Goal: Contribute content: Contribute content

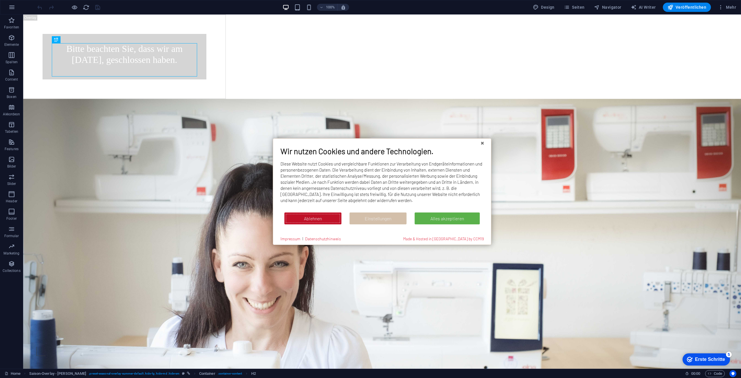
click at [326, 218] on button "Ablehnen" at bounding box center [313, 218] width 57 height 12
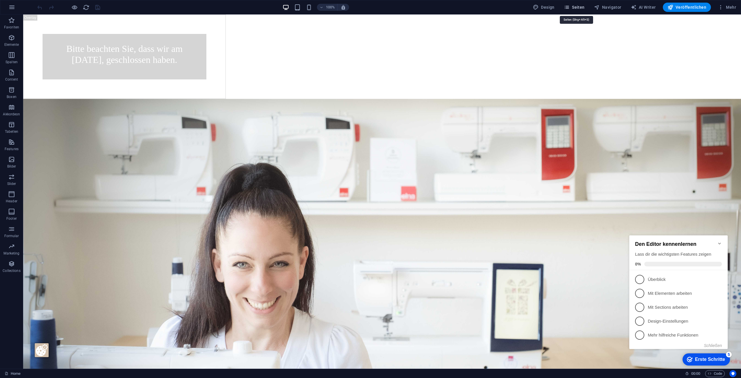
click at [573, 6] on span "Seiten" at bounding box center [574, 7] width 21 height 6
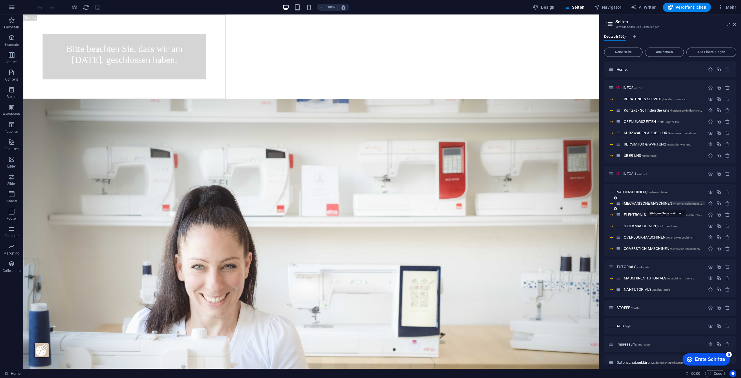
click at [644, 205] on span "MECHANISCHE MASCHINEN /mechanische-maschinen" at bounding box center [665, 203] width 83 height 4
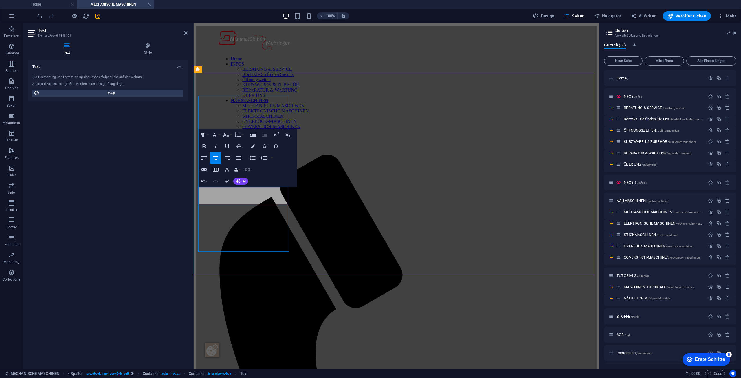
click at [209, 145] on button "Fett" at bounding box center [204, 146] width 11 height 12
click at [253, 146] on icon "button" at bounding box center [253, 146] width 4 height 4
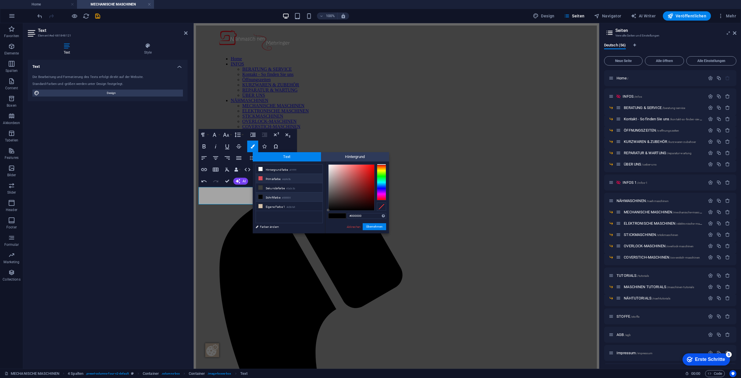
click at [279, 178] on li "Primärfarbe #dd4c5b" at bounding box center [289, 178] width 67 height 9
type input "#dd4c5b"
click at [369, 228] on button "Übernehmen" at bounding box center [374, 226] width 23 height 7
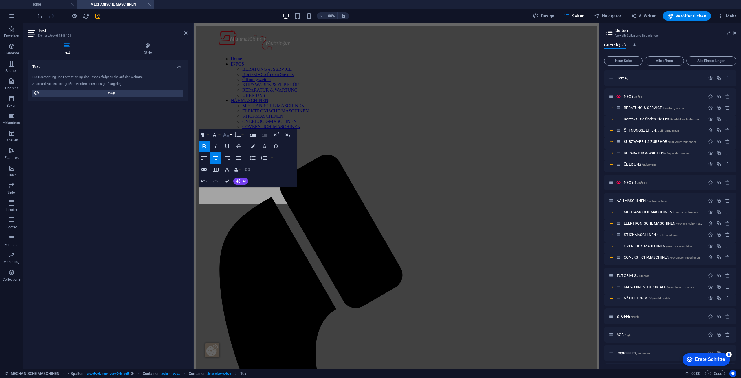
click at [228, 136] on icon "button" at bounding box center [226, 134] width 7 height 7
click at [236, 188] on link "14" at bounding box center [232, 189] width 21 height 9
click at [227, 134] on icon "button" at bounding box center [226, 134] width 7 height 7
click at [234, 206] on link "24" at bounding box center [232, 206] width 21 height 9
click at [217, 137] on icon "button" at bounding box center [214, 134] width 7 height 7
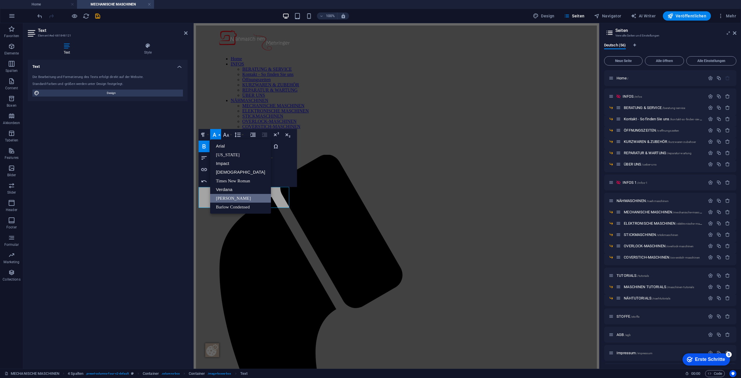
click at [213, 134] on icon "button" at bounding box center [214, 134] width 7 height 7
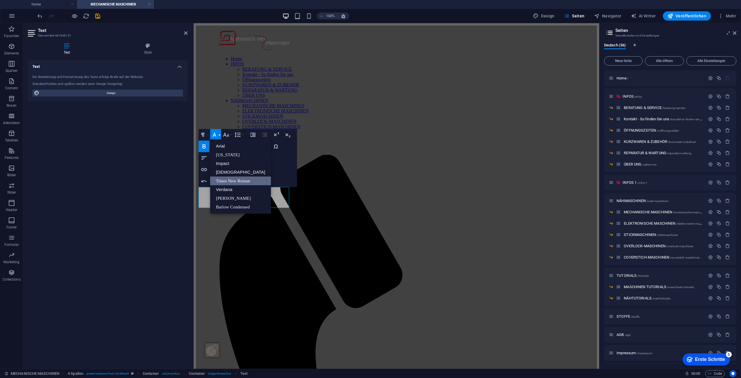
click at [240, 179] on link "Times New Roman" at bounding box center [240, 180] width 61 height 9
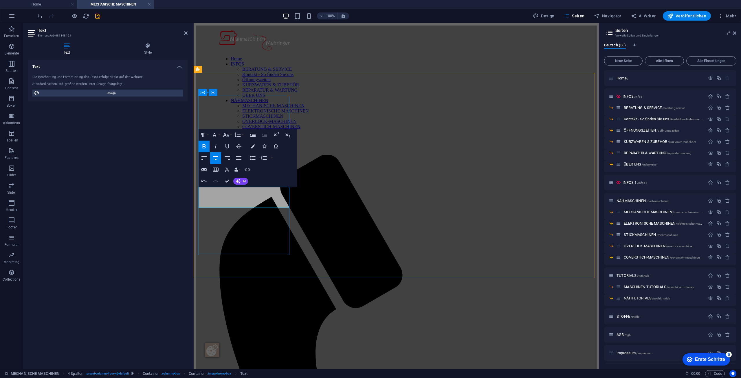
copy strong
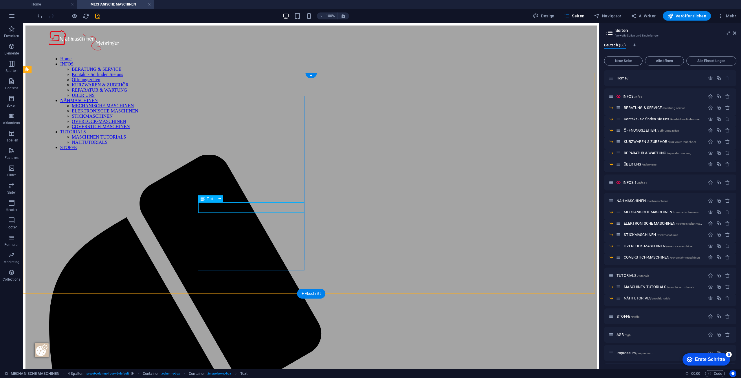
drag, startPoint x: 229, startPoint y: 208, endPoint x: 59, endPoint y: 208, distance: 170.9
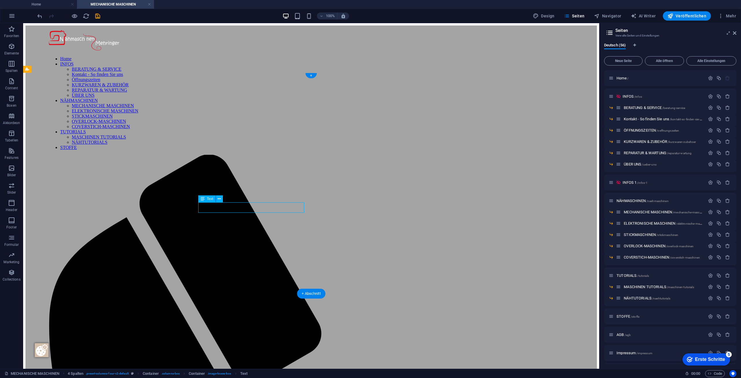
drag, startPoint x: 249, startPoint y: 210, endPoint x: 78, endPoint y: 210, distance: 170.6
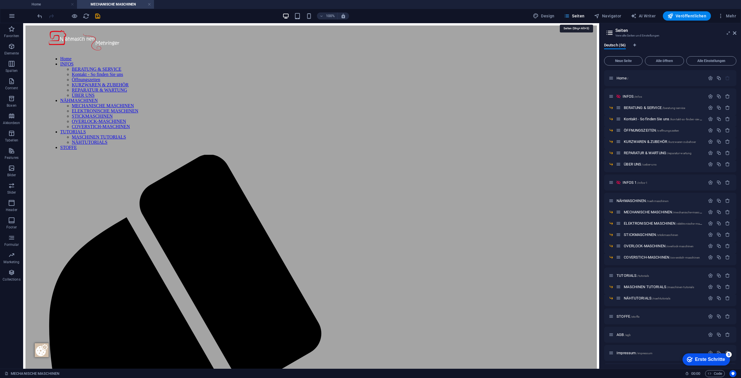
click at [570, 17] on icon "button" at bounding box center [567, 16] width 6 height 6
click at [651, 223] on span "ELEKTRONISCHE MASCHINEN /elektronische-maschinen" at bounding box center [667, 223] width 86 height 4
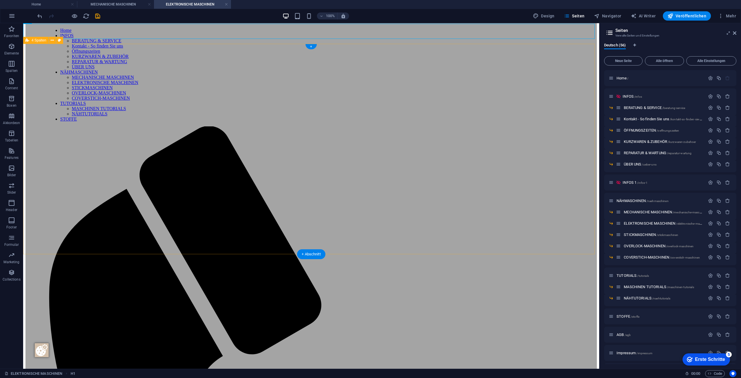
scroll to position [29, 0]
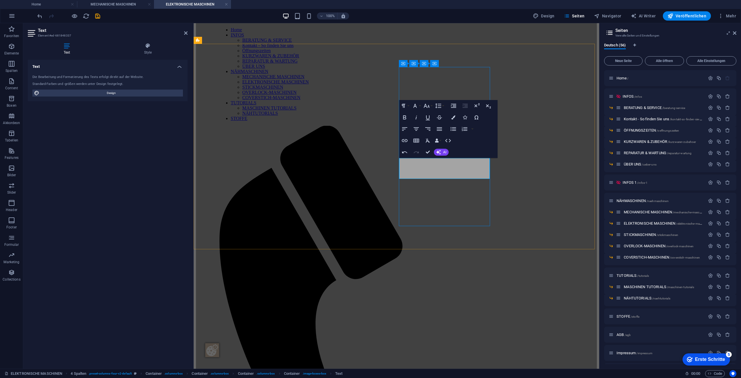
drag, startPoint x: 456, startPoint y: 175, endPoint x: 400, endPoint y: 162, distance: 57.0
copy span "Inkl. Kreativ-Kit 2 bis [DATE] Gratis"
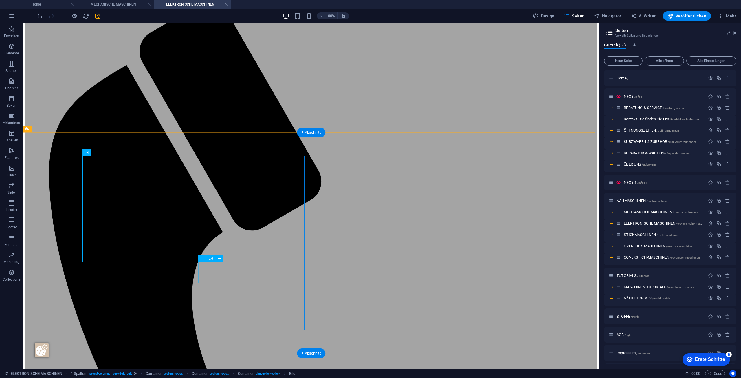
scroll to position [174, 0]
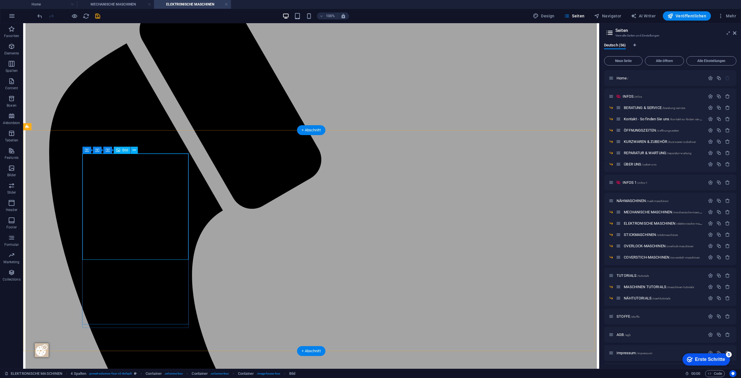
select select "%"
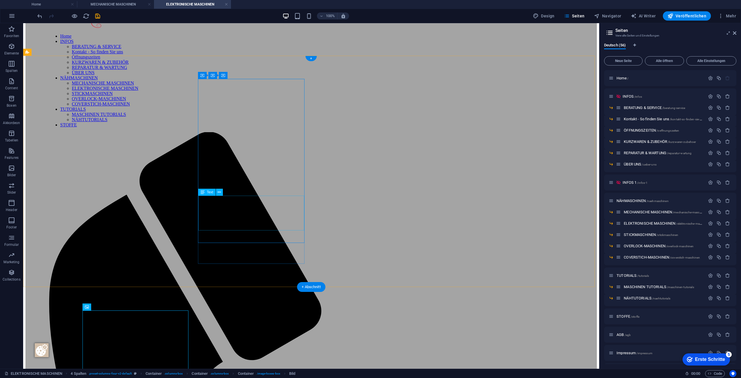
scroll to position [15, 0]
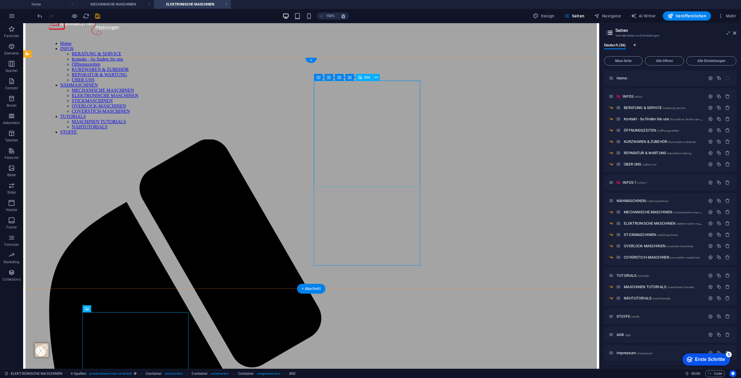
select select "%"
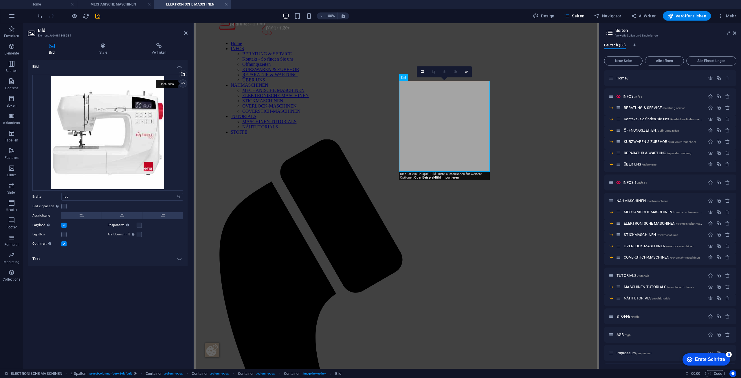
click at [182, 83] on div "Hochladen" at bounding box center [182, 84] width 9 height 9
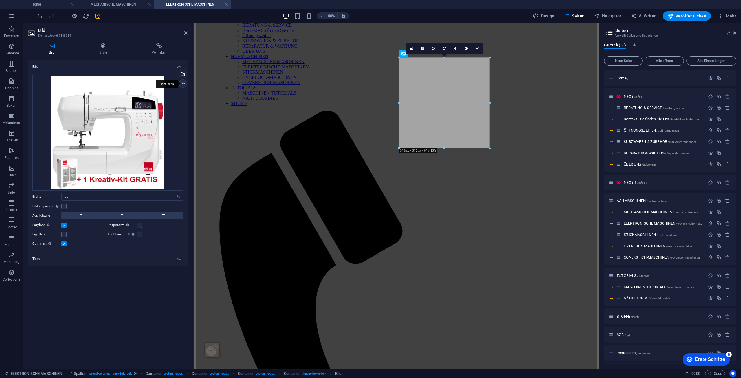
scroll to position [44, 0]
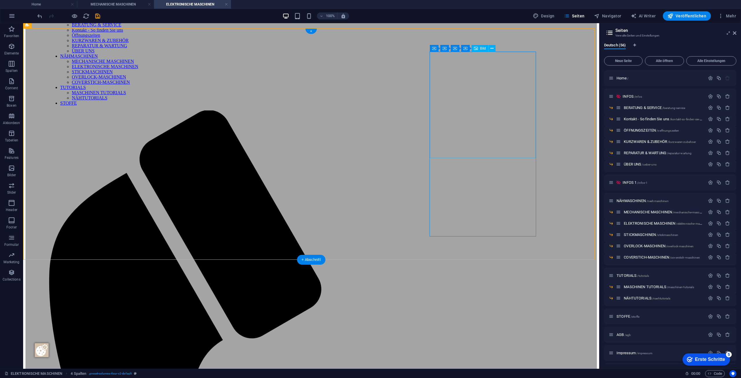
select select "%"
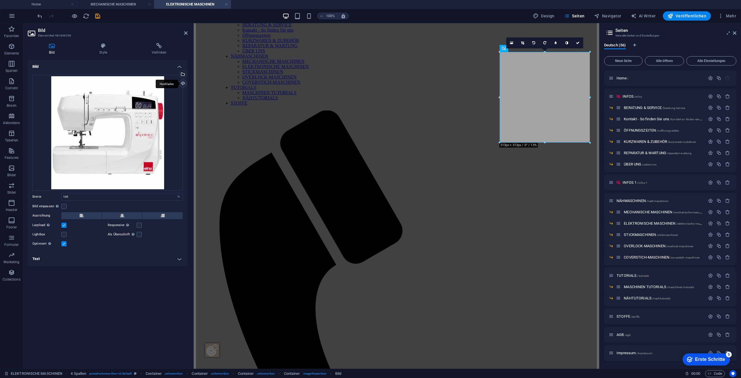
click at [180, 81] on div "Hochladen" at bounding box center [182, 84] width 9 height 9
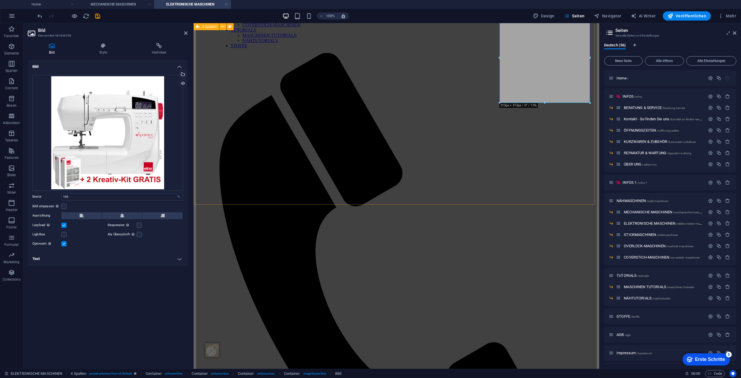
scroll to position [102, 0]
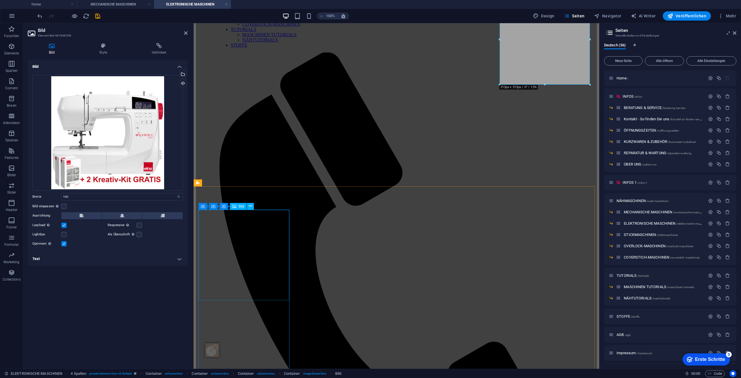
select select "%"
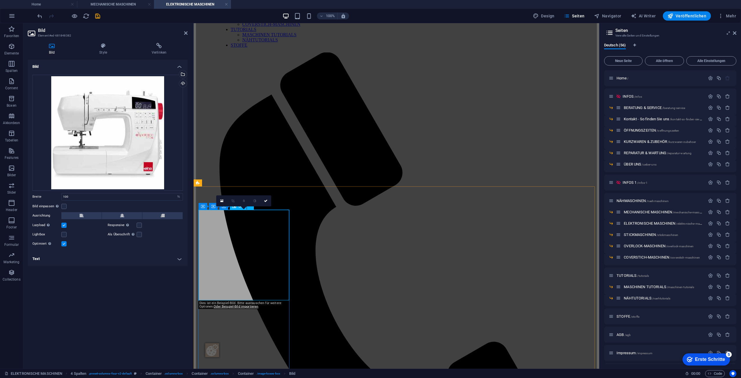
click at [181, 83] on div "Hochladen" at bounding box center [182, 84] width 9 height 9
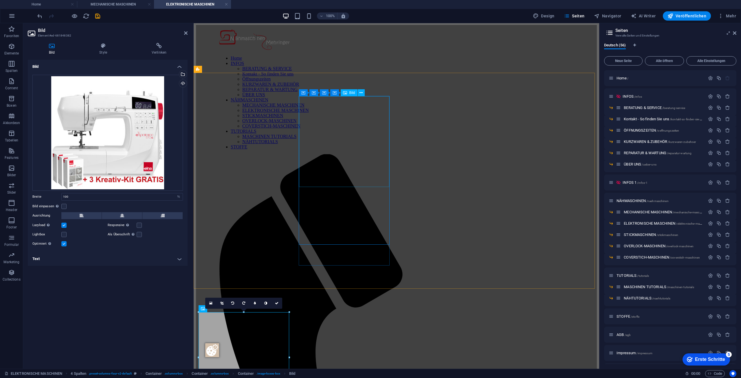
scroll to position [0, 0]
click at [653, 235] on span "STICKMASCHINEN /stickmaschinen" at bounding box center [651, 234] width 54 height 4
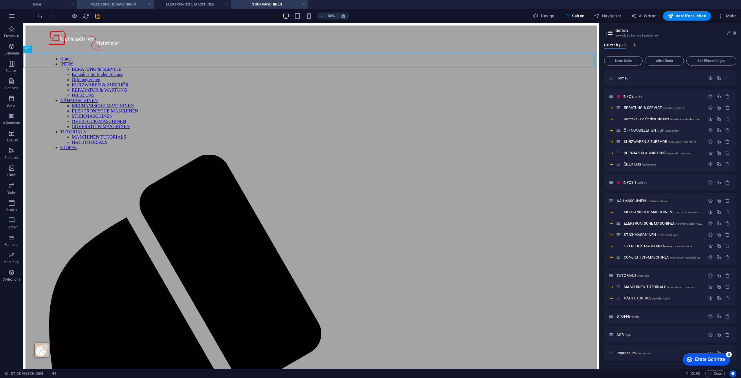
click at [125, 6] on h4 "MECHANISCHE MASCHINEN" at bounding box center [115, 4] width 77 height 6
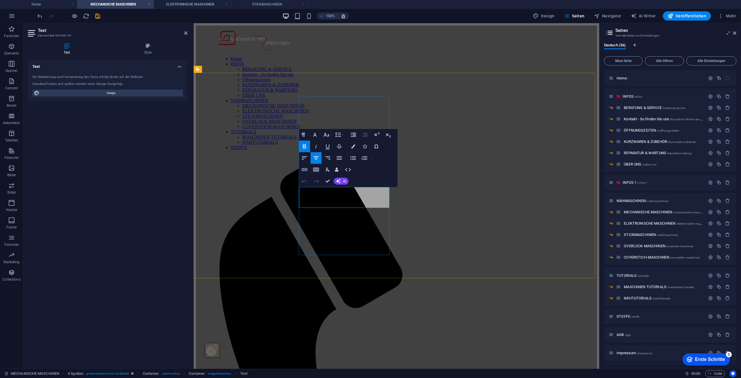
copy span "Aktionspreis bis [DATE]"
click at [276, 3] on h4 "STICKMASCHINEN" at bounding box center [269, 4] width 77 height 6
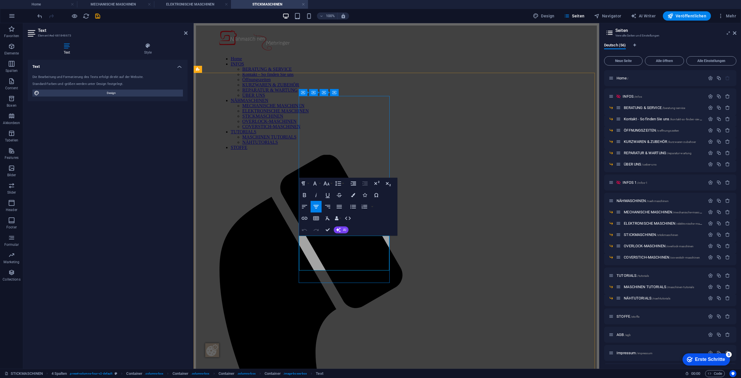
drag, startPoint x: 442, startPoint y: 316, endPoint x: 613, endPoint y: 315, distance: 171.8
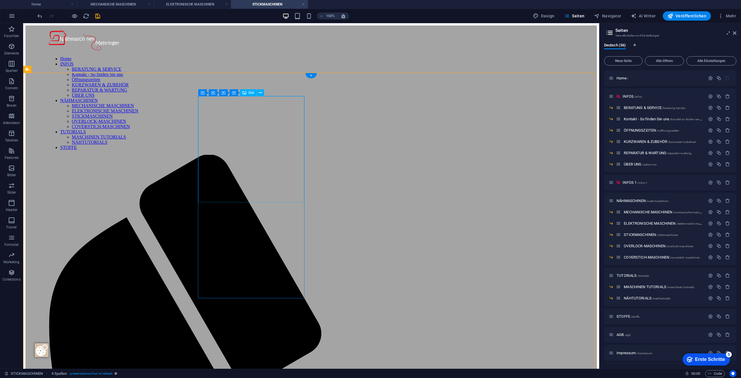
select select "%"
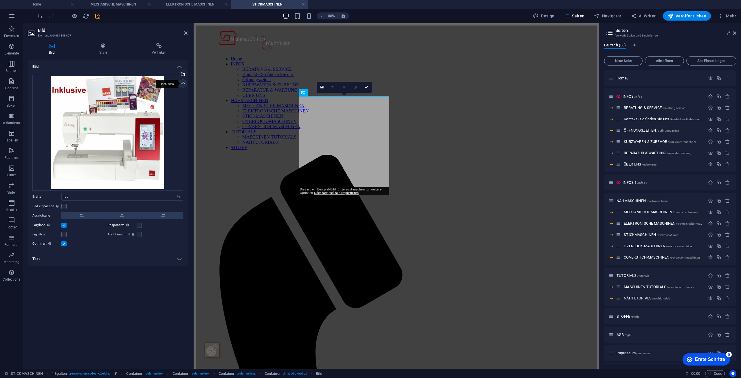
click at [183, 81] on div "Hochladen" at bounding box center [182, 84] width 9 height 9
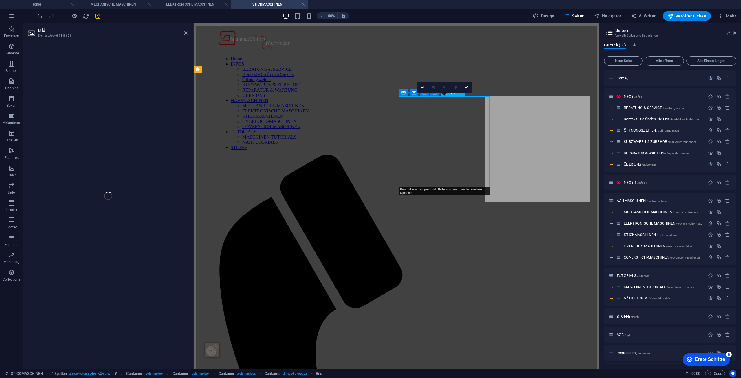
select select "%"
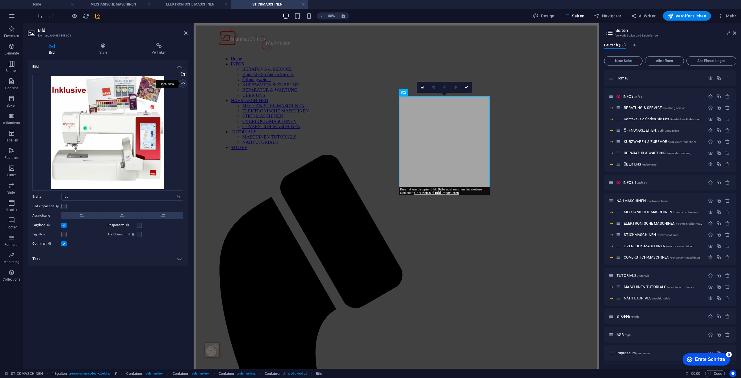
click at [185, 82] on div "Hochladen" at bounding box center [182, 84] width 9 height 9
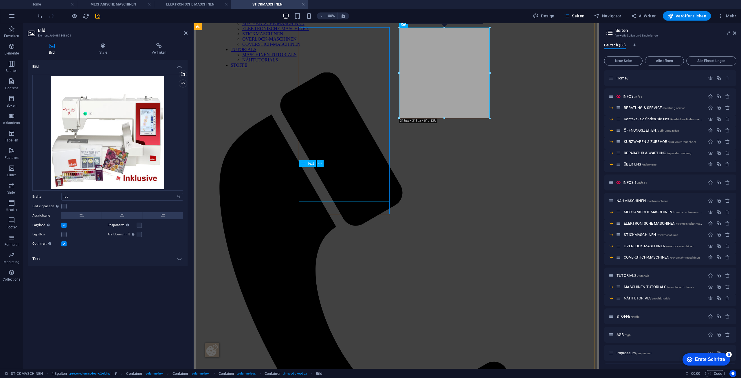
scroll to position [87, 0]
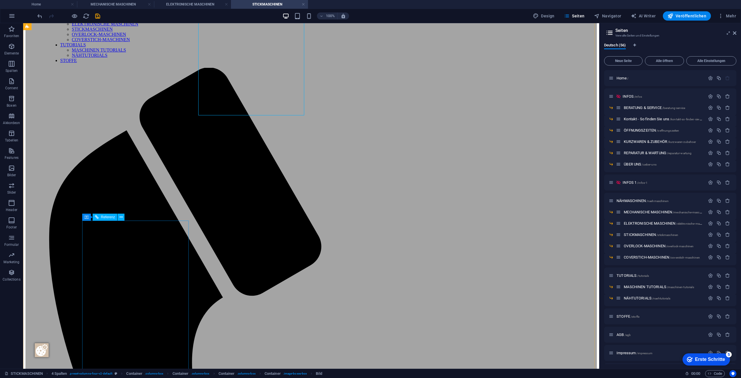
click at [209, 4] on h4 "ELEKTRONISCHE MASCHINEN" at bounding box center [192, 4] width 77 height 6
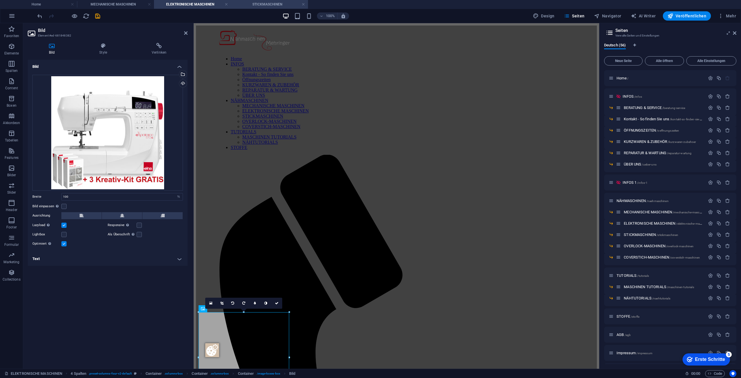
scroll to position [0, 0]
click at [261, 4] on h4 "STICKMASCHINEN" at bounding box center [269, 4] width 77 height 6
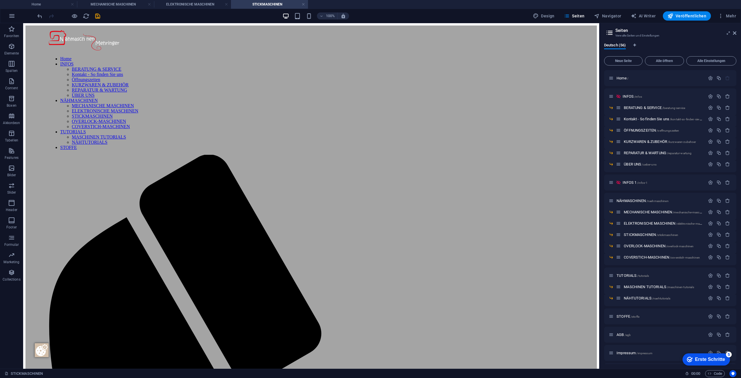
scroll to position [87, 0]
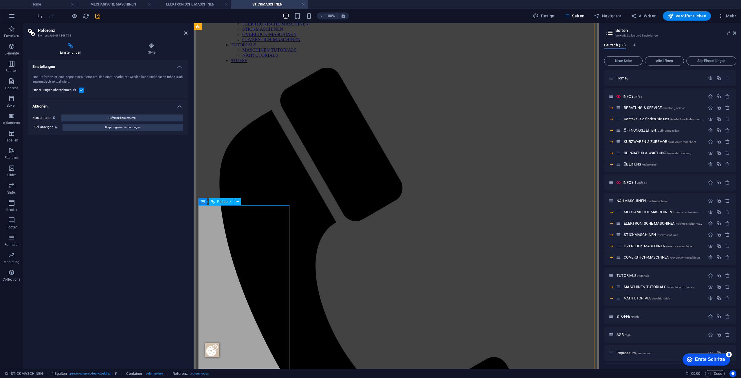
click at [140, 48] on icon at bounding box center [152, 46] width 72 height 6
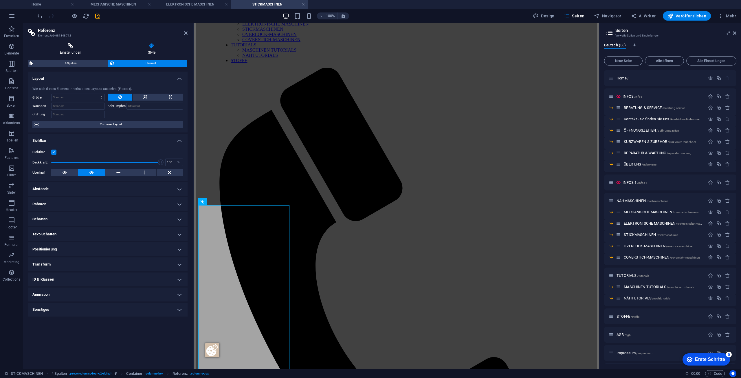
click at [85, 45] on icon at bounding box center [71, 46] width 86 height 6
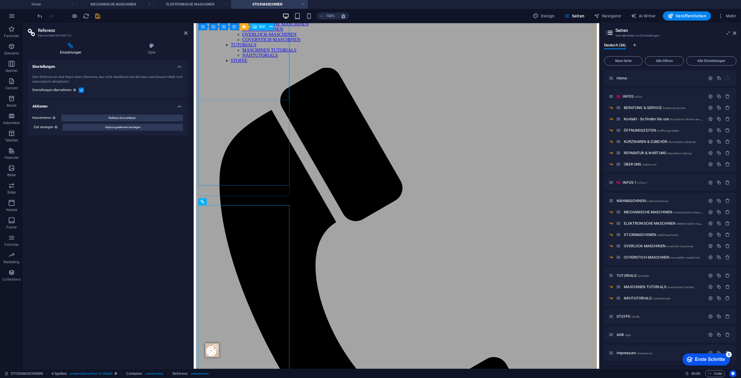
select select "%"
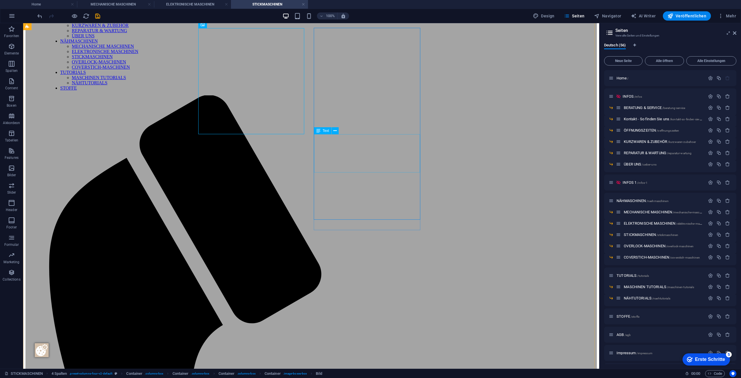
scroll to position [58, 0]
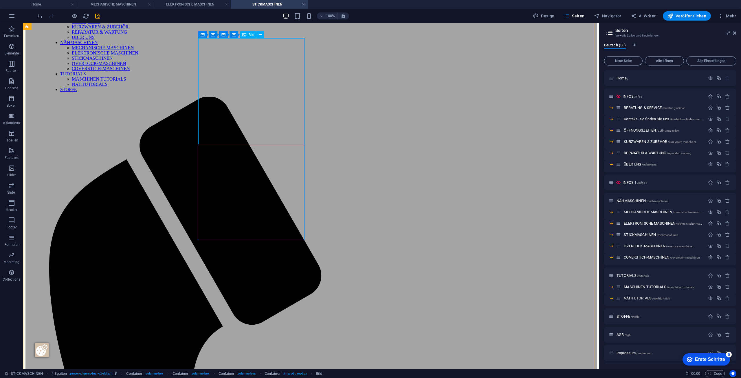
select select "%"
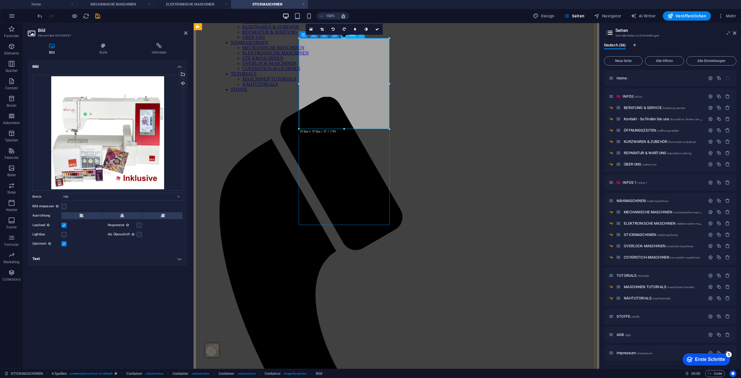
select select "%"
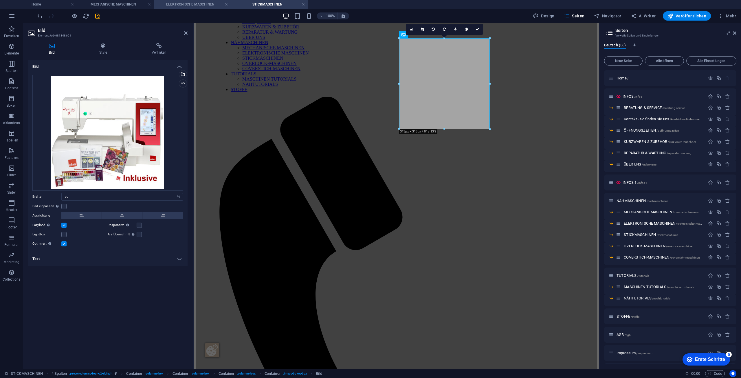
click at [205, 6] on h4 "ELEKTRONISCHE MASCHINEN" at bounding box center [192, 4] width 77 height 6
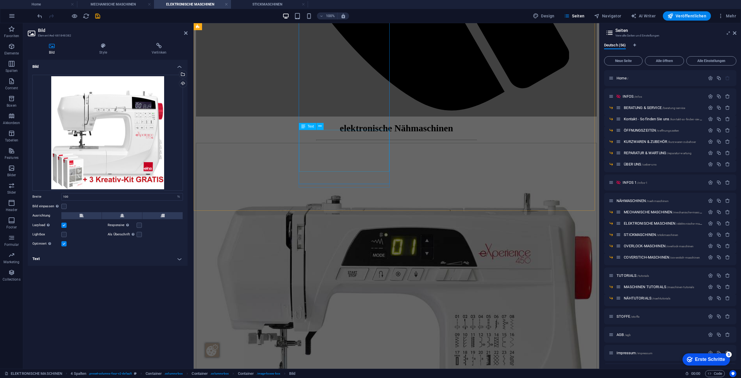
scroll to position [521, 0]
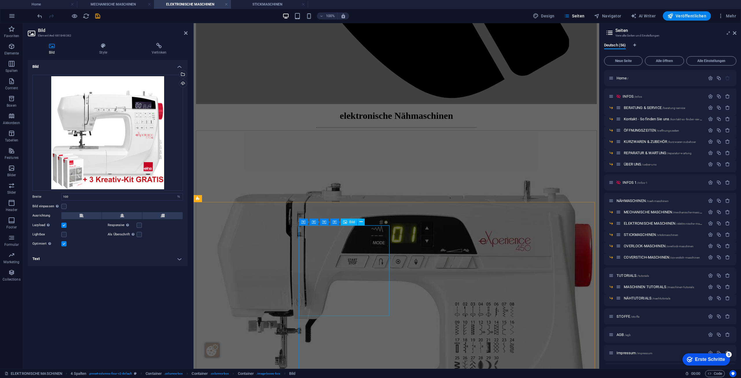
select select "%"
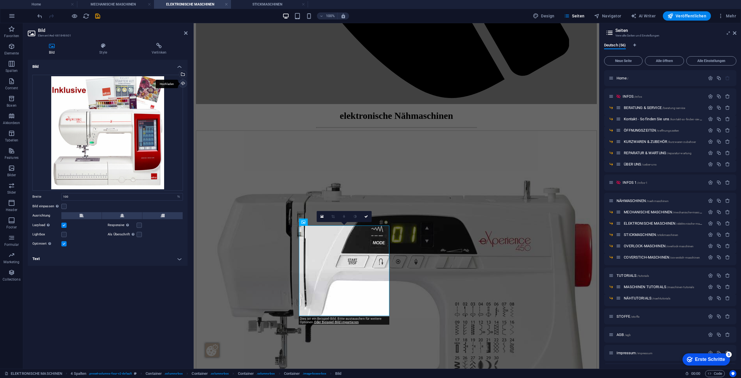
click at [187, 84] on div "Hochladen" at bounding box center [182, 84] width 9 height 9
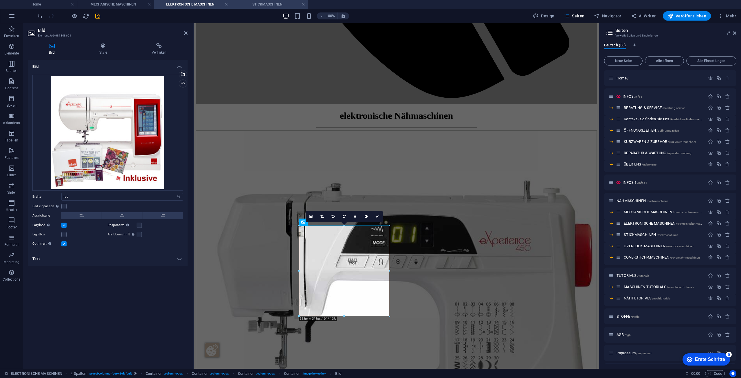
click at [271, 7] on h4 "STICKMASCHINEN" at bounding box center [269, 4] width 77 height 6
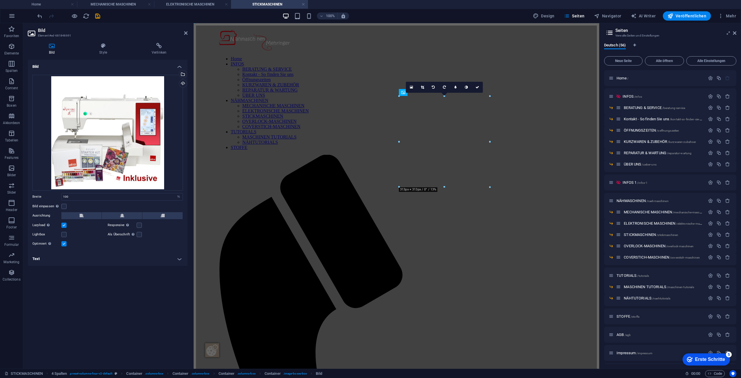
scroll to position [0, 0]
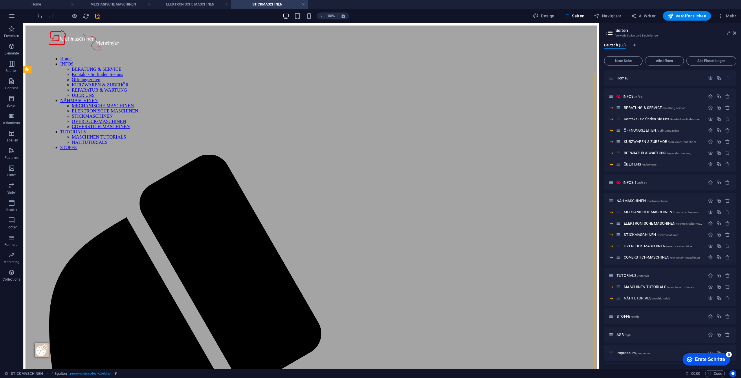
click at [253, 6] on h4 "STICKMASCHINEN" at bounding box center [269, 4] width 77 height 6
click at [130, 4] on h4 "MECHANISCHE MASCHINEN" at bounding box center [115, 4] width 77 height 6
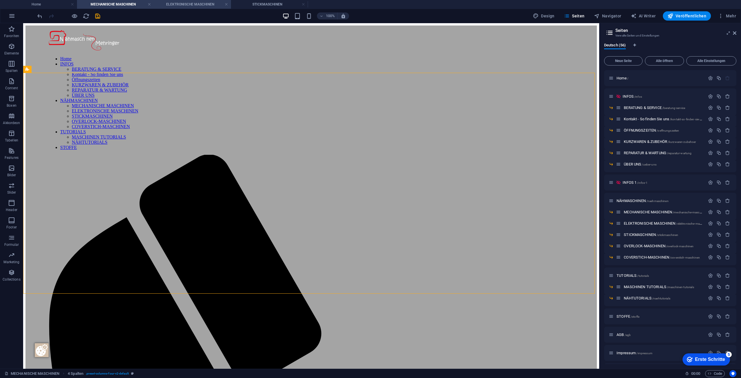
click at [200, 6] on h4 "ELEKTRONISCHE MASCHINEN" at bounding box center [192, 4] width 77 height 6
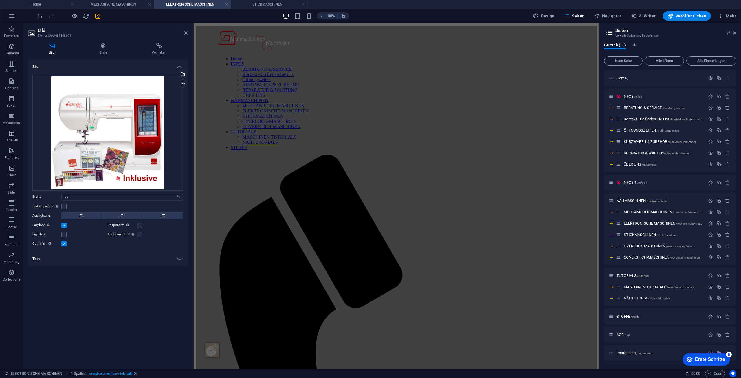
scroll to position [521, 0]
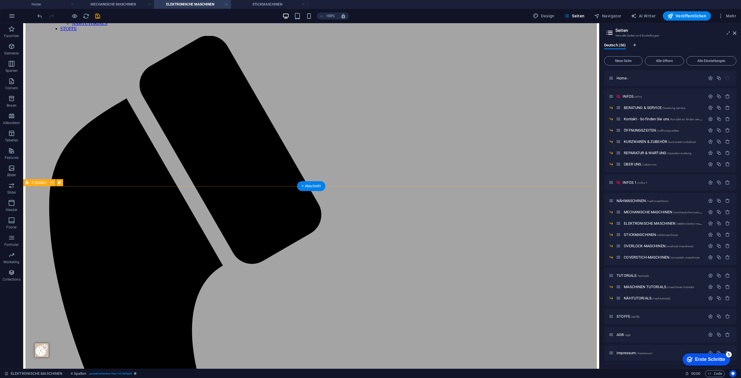
scroll to position [118, 0]
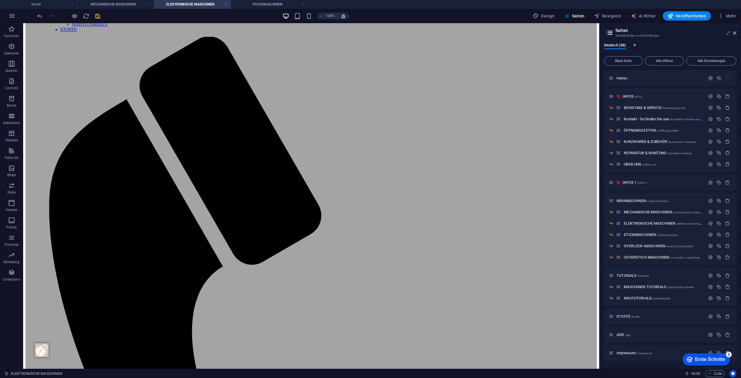
click at [98, 17] on icon "save" at bounding box center [97, 16] width 7 height 7
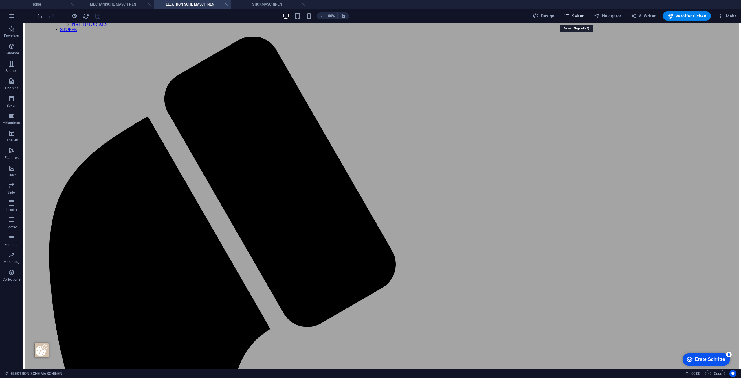
click at [580, 14] on span "Seiten" at bounding box center [574, 16] width 21 height 6
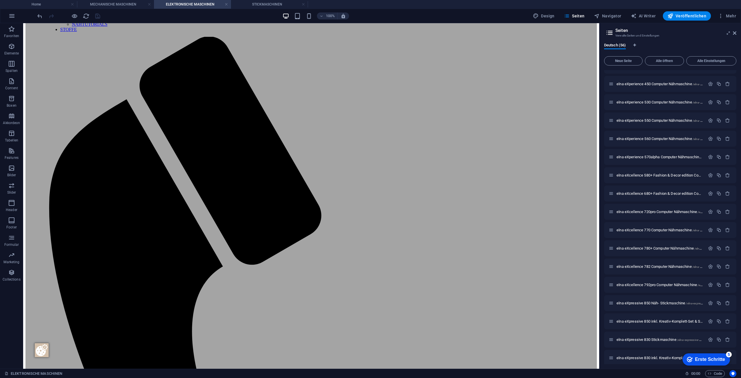
scroll to position [493, 0]
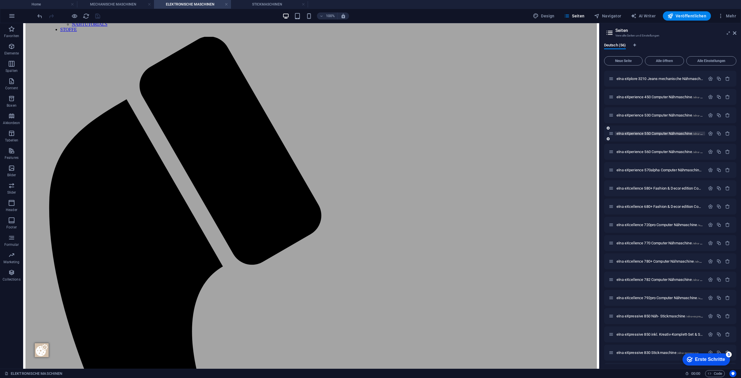
click at [657, 133] on span "elna eXperience 550 Computer Nähmaschine /elna-experience-550-computer-naehmasc…" at bounding box center [686, 133] width 138 height 4
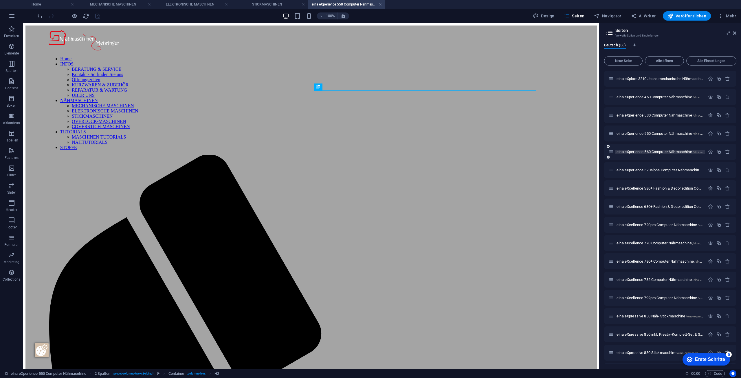
scroll to position [0, 0]
click at [663, 152] on span "elna eXperience 560 Computer Nähmaschine /elna-experience-560-computer-naehmasc…" at bounding box center [686, 151] width 138 height 4
click at [663, 168] on span "elna eXperience 570alpha Computer Nähmaschine /elna-experience-570alpha-compute…" at bounding box center [694, 170] width 154 height 4
click at [355, 3] on h4 "elna eXperience 550 Computer Nähmaschine" at bounding box center [346, 4] width 77 height 6
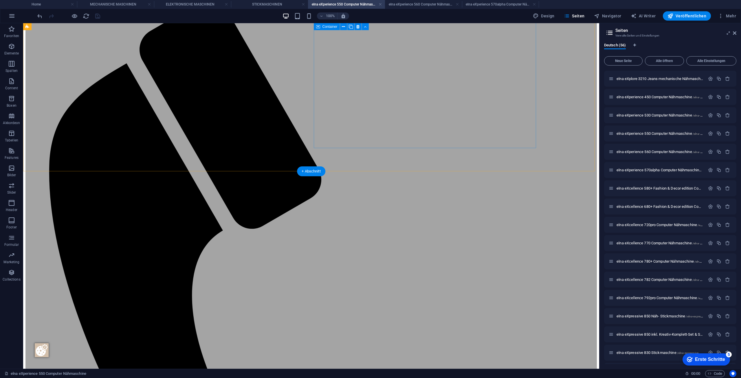
scroll to position [145, 0]
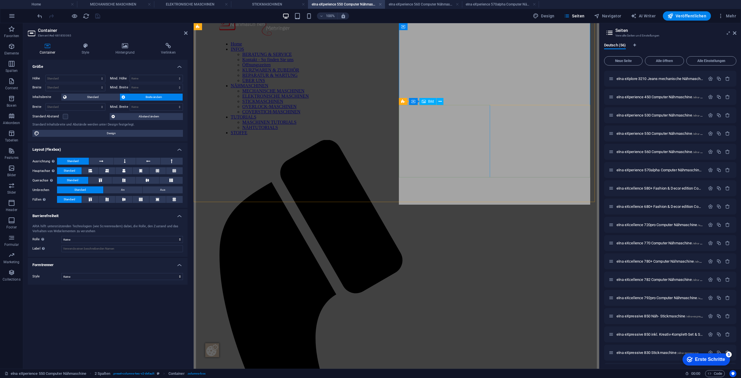
scroll to position [0, 0]
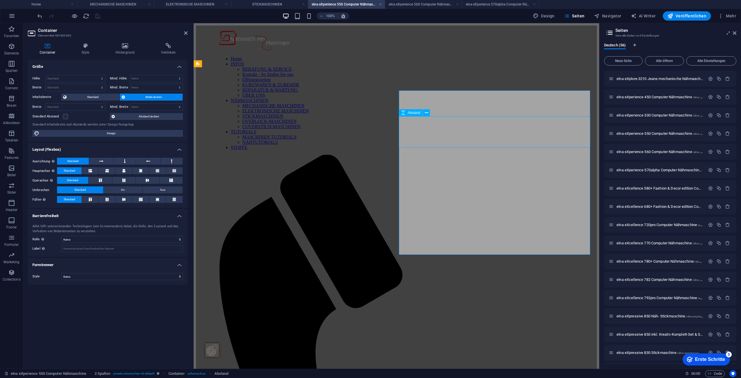
select select "px"
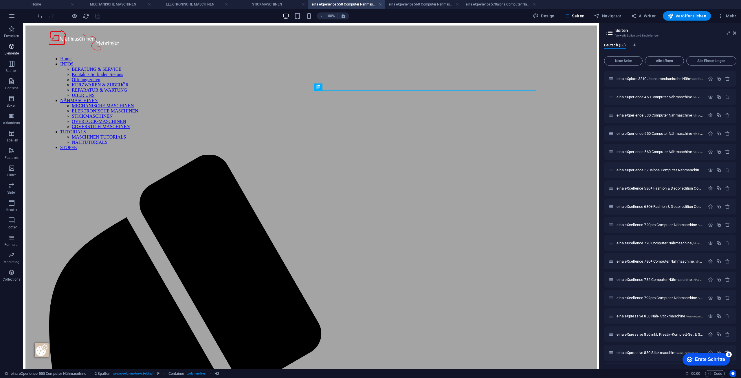
click at [17, 48] on span "Elemente" at bounding box center [11, 50] width 23 height 14
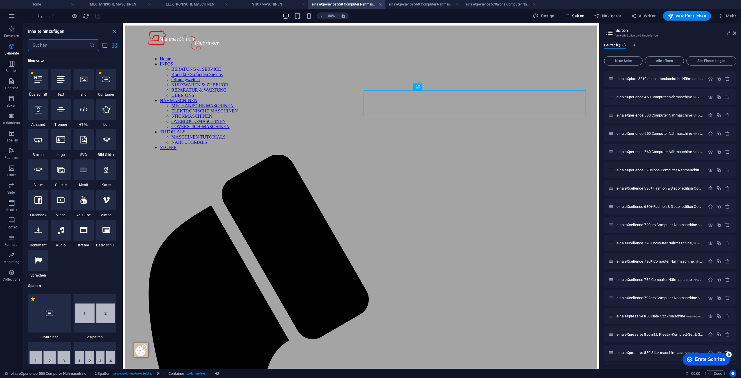
scroll to position [62, 0]
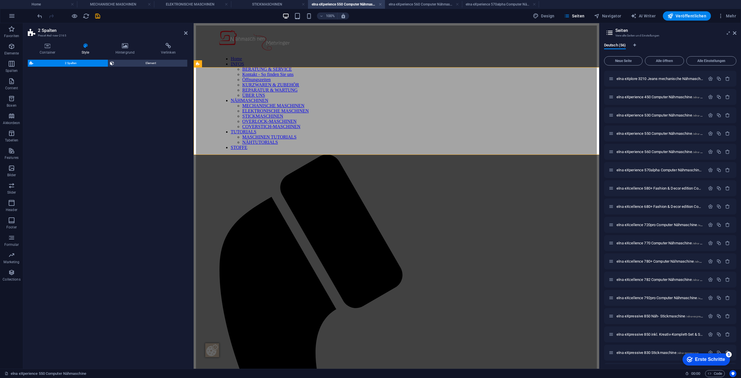
select select "rem"
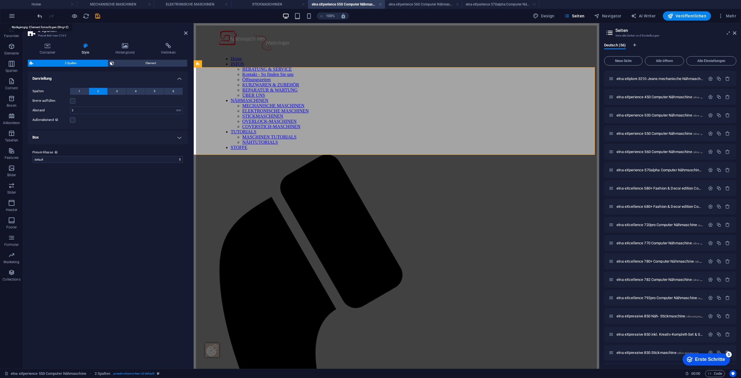
click at [40, 16] on icon "undo" at bounding box center [39, 16] width 7 height 7
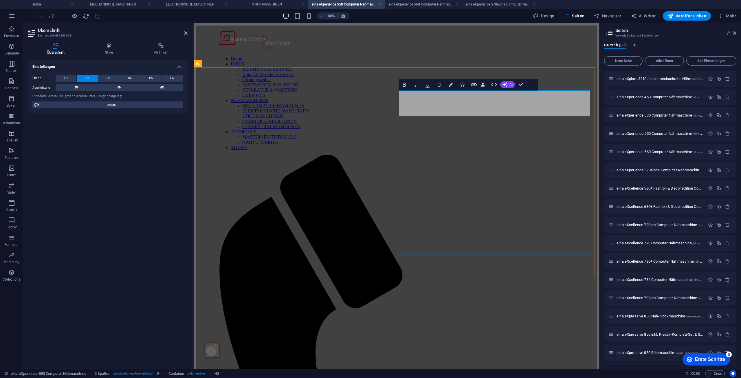
click at [108, 189] on div "Einstellungen Ebene H1 H2 H3 H4 H5 H6 Ausrichtung Standard-Farben und -größen w…" at bounding box center [108, 212] width 160 height 304
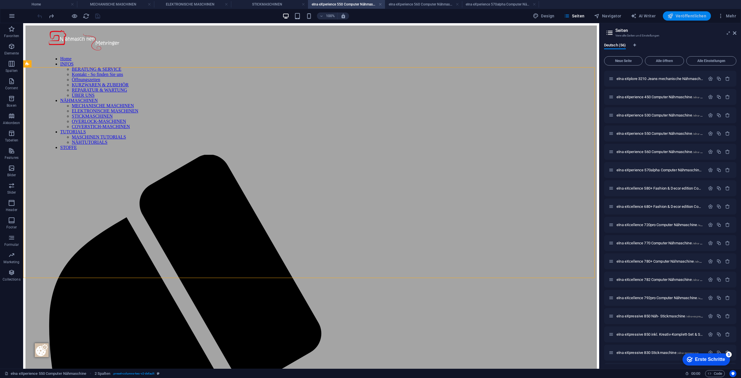
drag, startPoint x: 670, startPoint y: 18, endPoint x: 637, endPoint y: 12, distance: 33.2
click at [670, 18] on icon "button" at bounding box center [671, 16] width 6 height 6
